Goal: Information Seeking & Learning: Learn about a topic

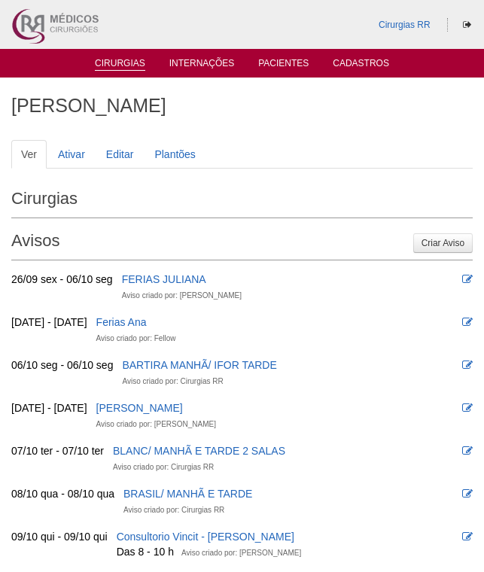
click at [120, 65] on link "Cirurgias" at bounding box center [120, 64] width 50 height 13
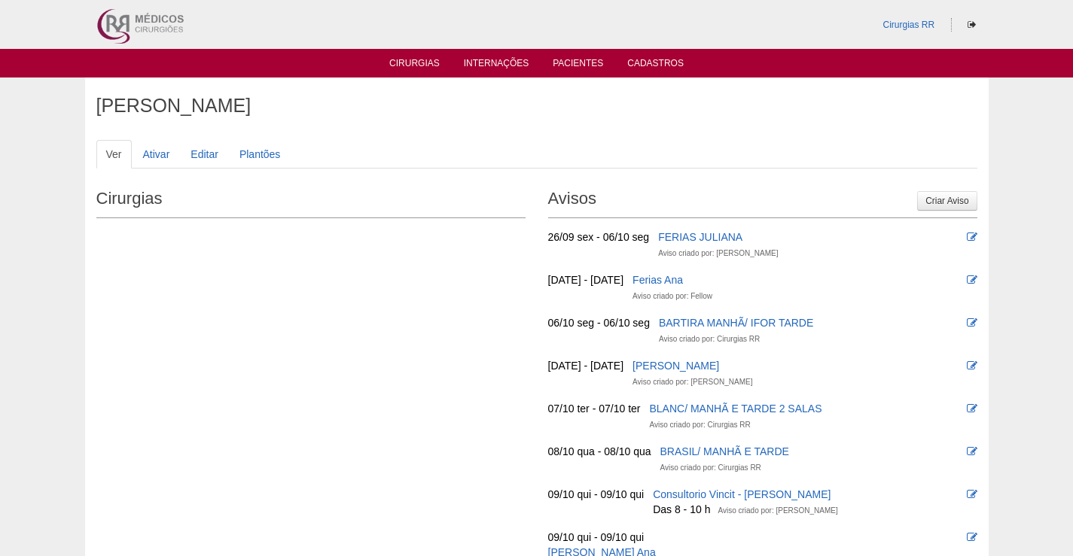
click at [398, 72] on ul "Cirurgias Internações Pacientes Cadastros" at bounding box center [536, 63] width 1073 height 29
click at [411, 66] on link "Cirurgias" at bounding box center [414, 64] width 50 height 13
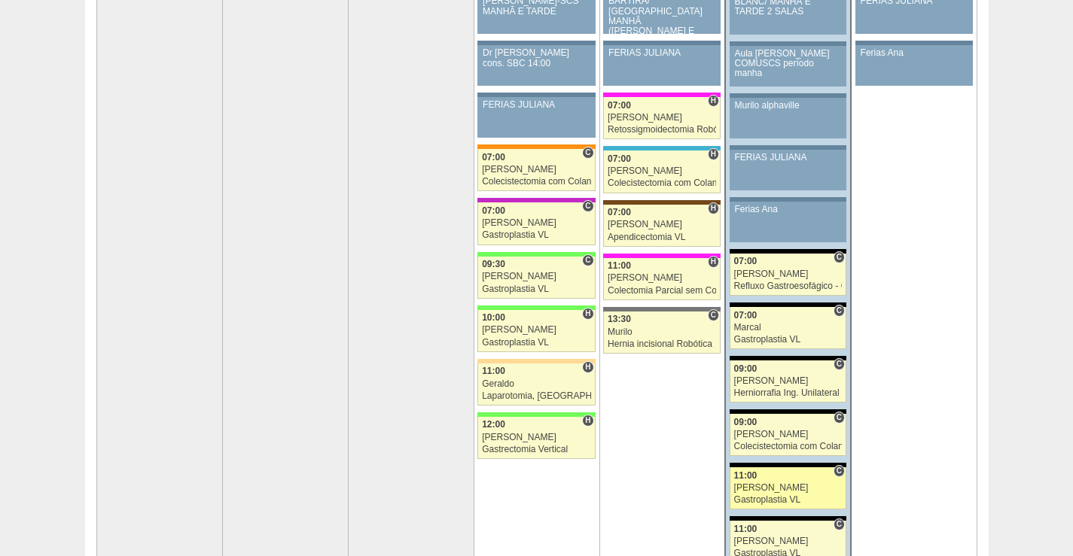
scroll to position [226, 0]
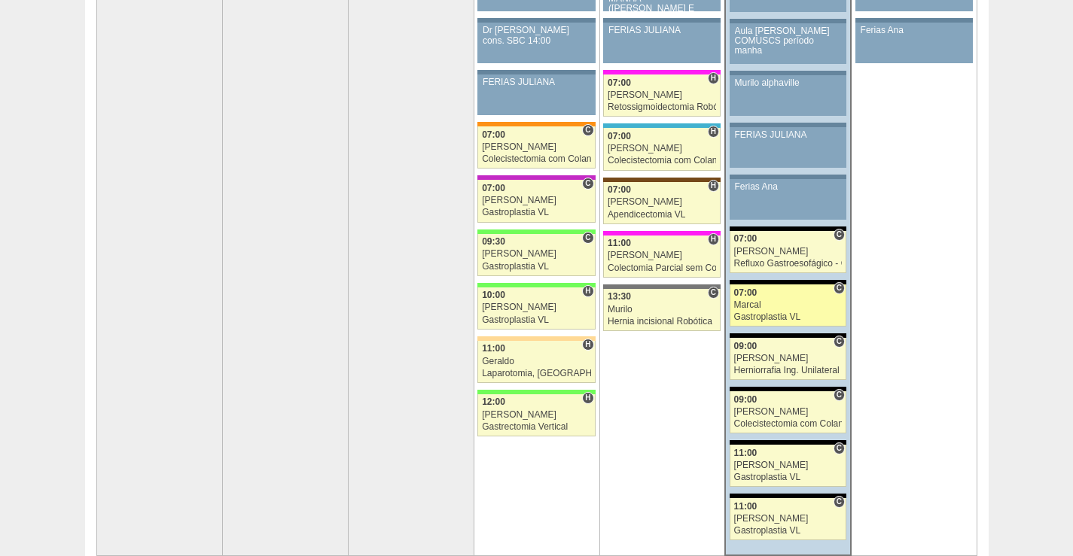
click at [793, 307] on div "Marcal" at bounding box center [788, 305] width 108 height 10
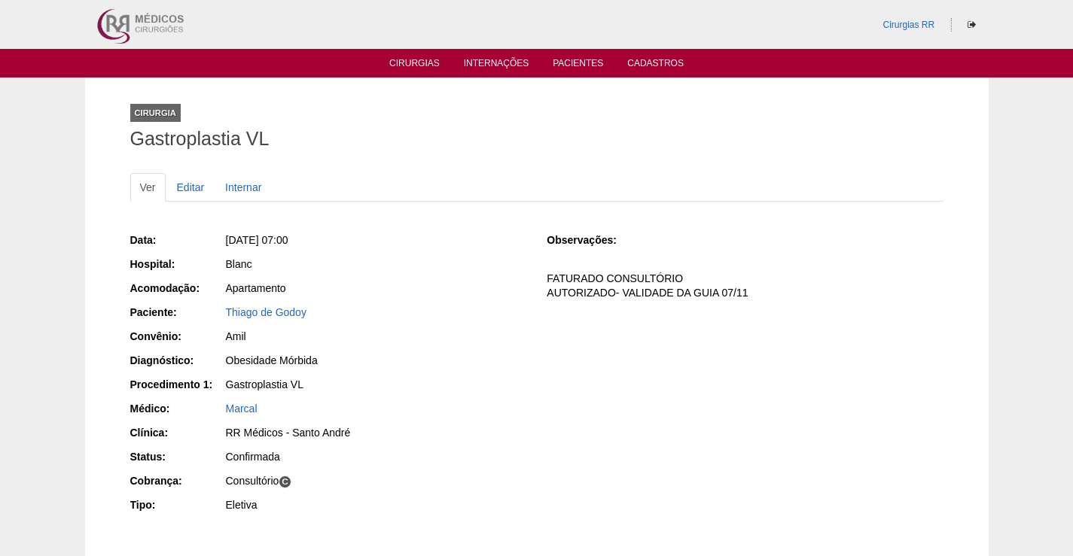
drag, startPoint x: 329, startPoint y: 315, endPoint x: 209, endPoint y: 320, distance: 119.8
click at [208, 312] on div "Paciente: Thiago de Godoy" at bounding box center [328, 314] width 396 height 19
copy div "Paciente: Thiago de Godoy"
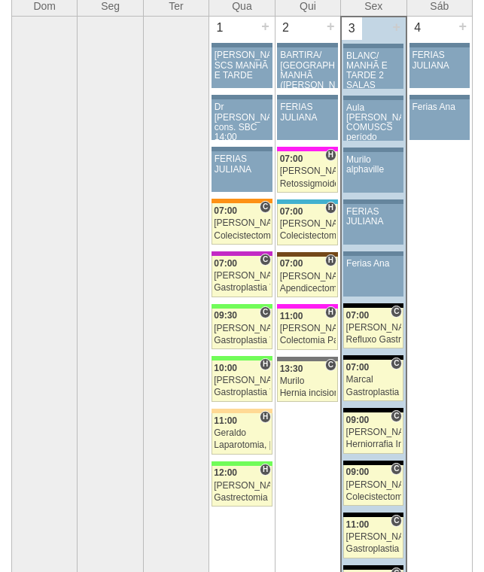
scroll to position [151, 0]
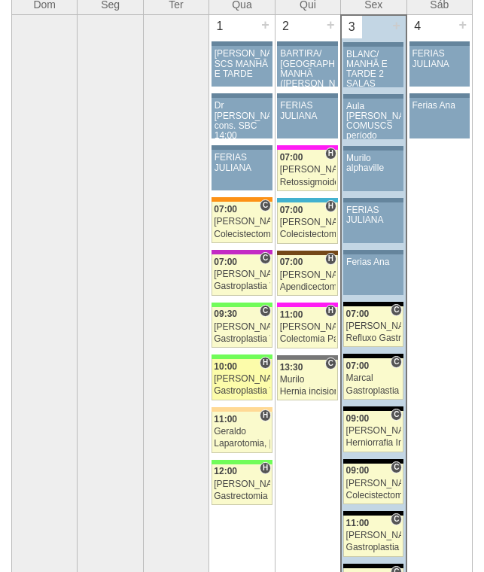
click at [239, 364] on div "10:00" at bounding box center [242, 367] width 56 height 10
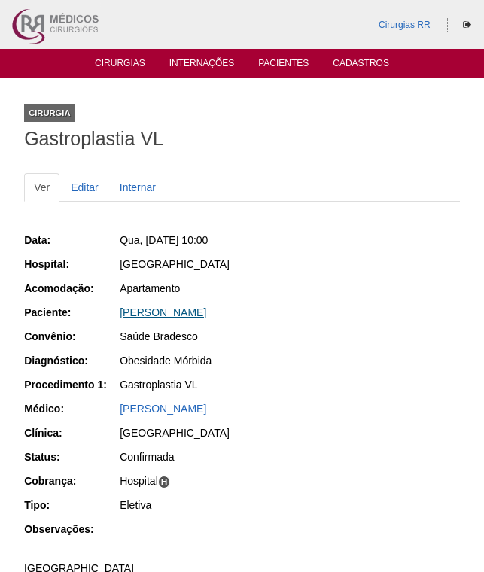
click at [184, 315] on link "[PERSON_NAME]" at bounding box center [163, 312] width 87 height 12
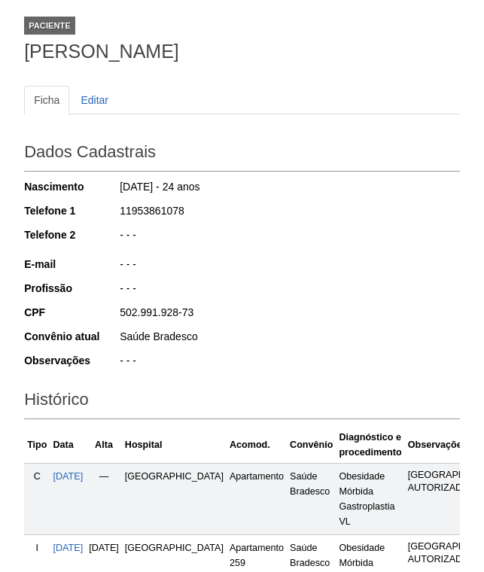
scroll to position [294, 0]
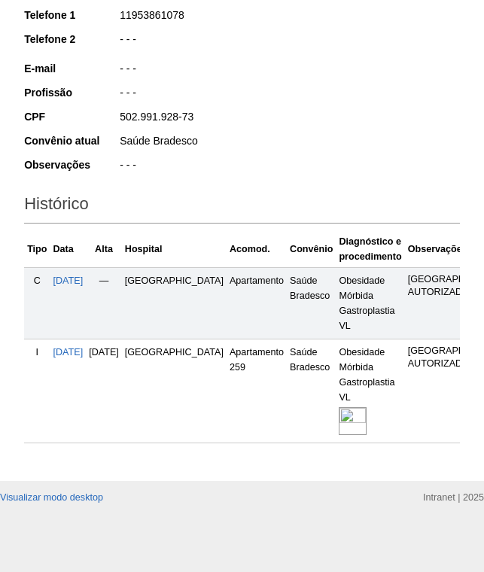
click at [339, 407] on img at bounding box center [353, 421] width 28 height 28
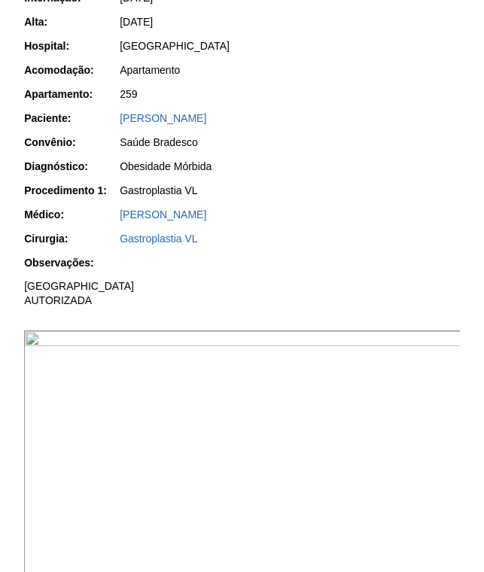
scroll to position [301, 0]
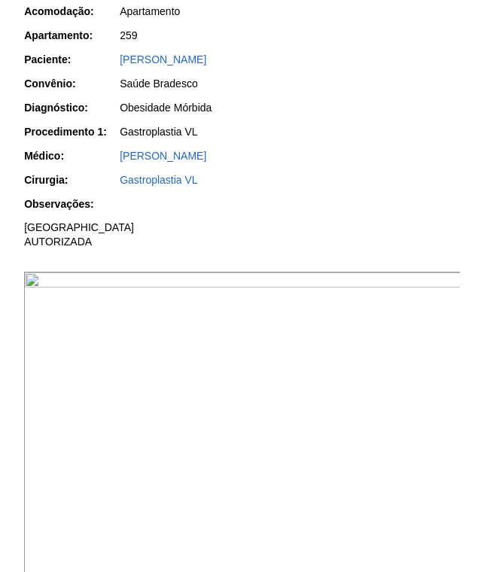
click at [293, 361] on img at bounding box center [242, 436] width 437 height 328
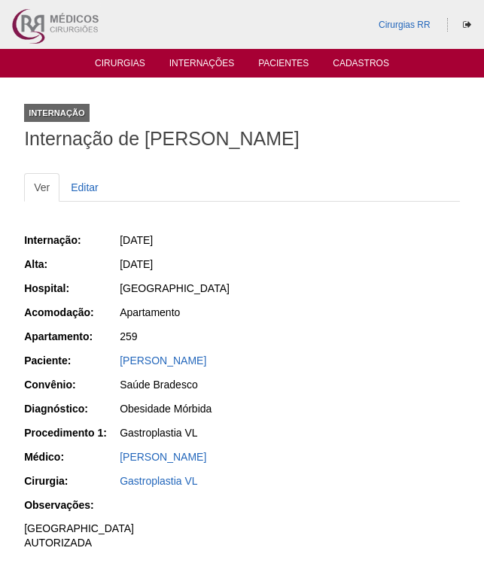
scroll to position [301, 0]
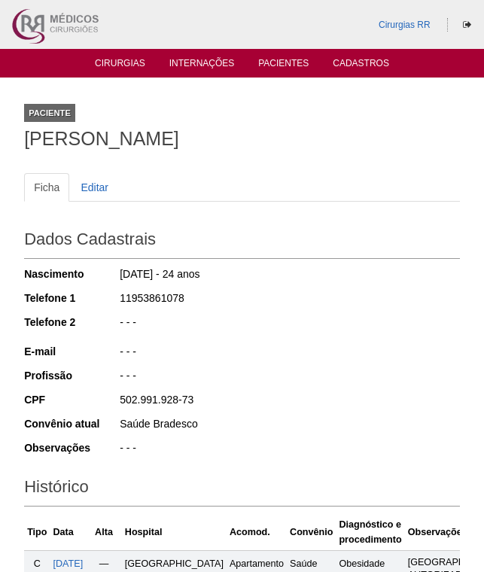
scroll to position [293, 0]
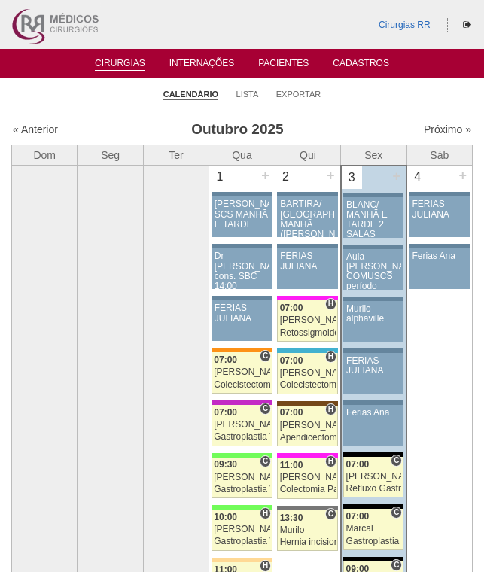
scroll to position [146, 0]
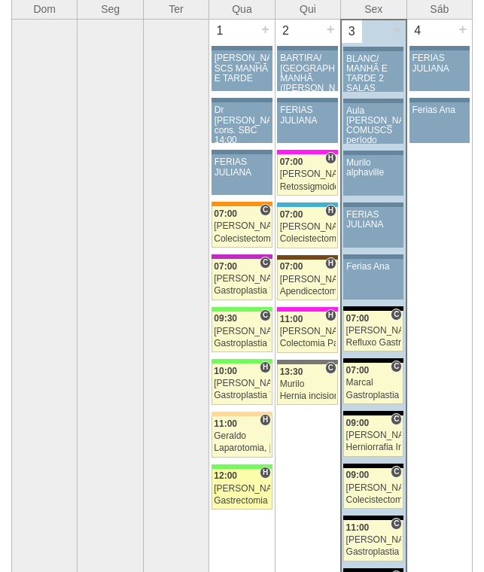
click at [241, 490] on div "[PERSON_NAME]" at bounding box center [242, 489] width 56 height 10
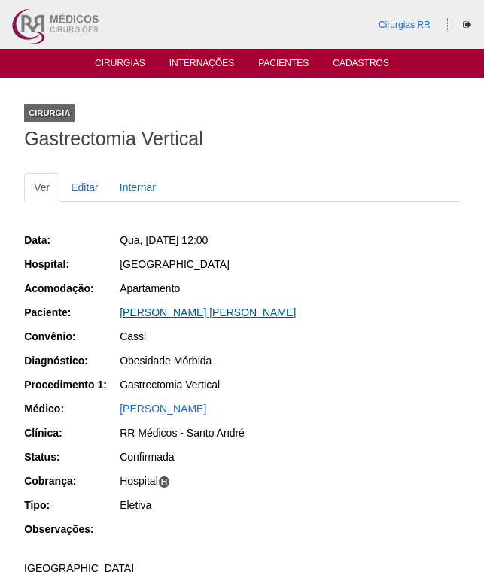
click at [199, 312] on link "[PERSON_NAME] [PERSON_NAME]" at bounding box center [208, 312] width 176 height 12
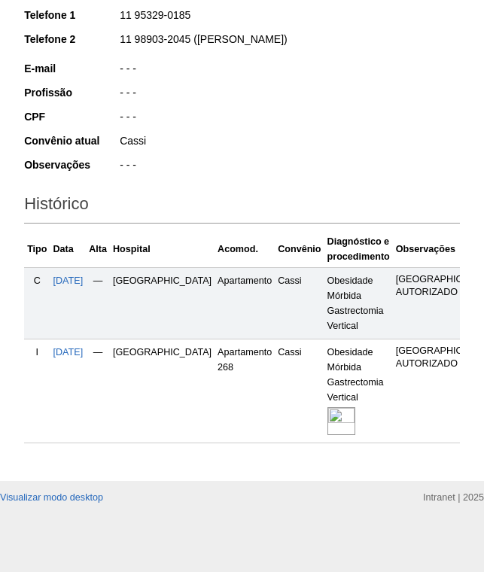
scroll to position [294, 0]
click at [327, 411] on img at bounding box center [341, 421] width 28 height 28
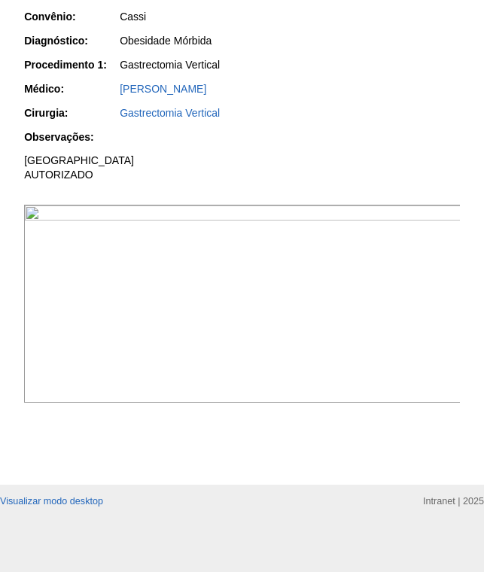
scroll to position [376, 0]
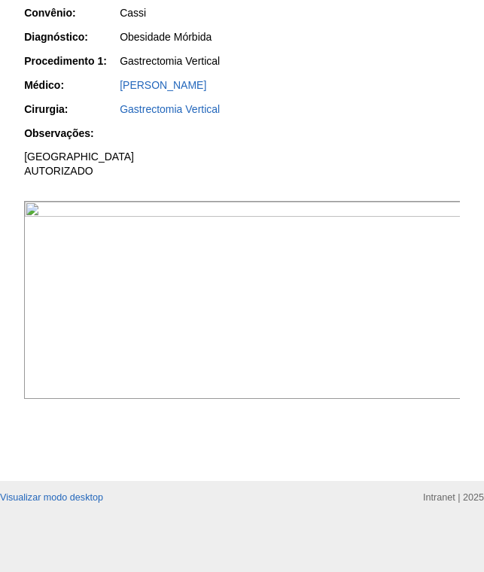
click at [289, 399] on img at bounding box center [242, 300] width 437 height 198
